Goal: Task Accomplishment & Management: Use online tool/utility

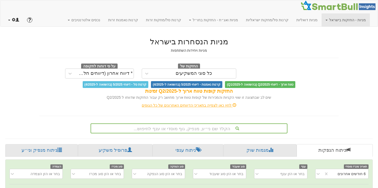
click at [10, 19] on link at bounding box center [13, 19] width 19 height 13
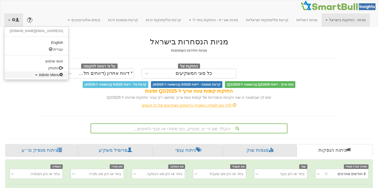
scroll to position [0, 1078]
click at [39, 75] on span "Admin Menu" at bounding box center [51, 75] width 24 height 4
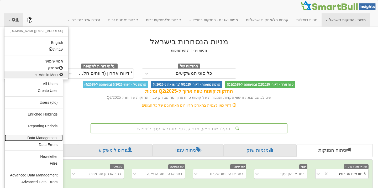
click at [43, 139] on link "Data Management" at bounding box center [34, 137] width 58 height 7
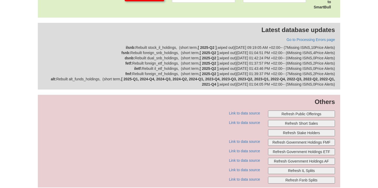
scroll to position [205, 0]
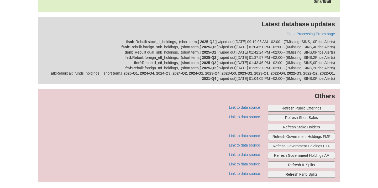
click at [301, 106] on button "Refresh Public Offerings" at bounding box center [301, 108] width 67 height 7
